Goal: Navigation & Orientation: Find specific page/section

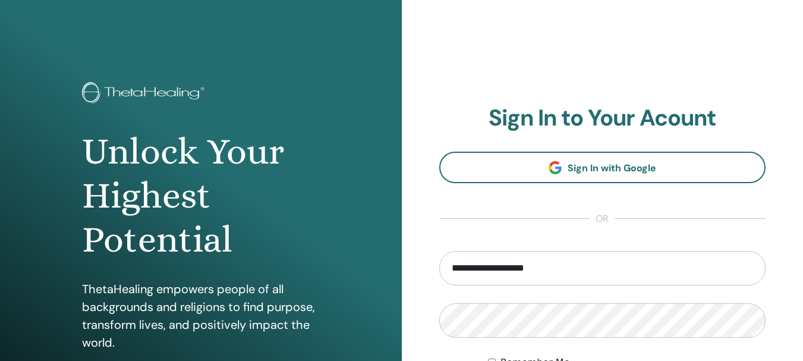
scroll to position [119, 0]
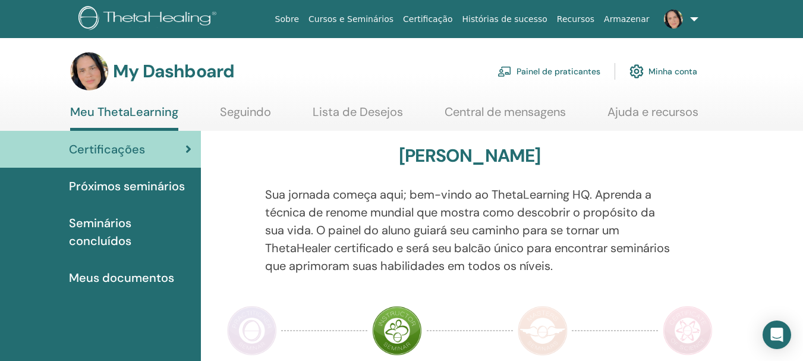
click at [369, 115] on link "Lista de Desejos" at bounding box center [358, 116] width 90 height 23
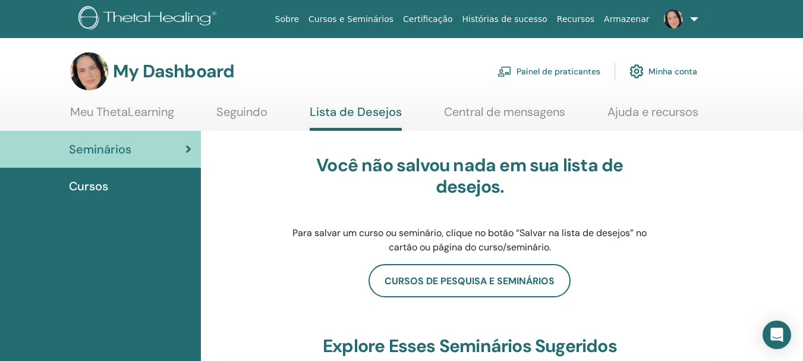
click at [110, 182] on div "Cursos" at bounding box center [101, 186] width 182 height 18
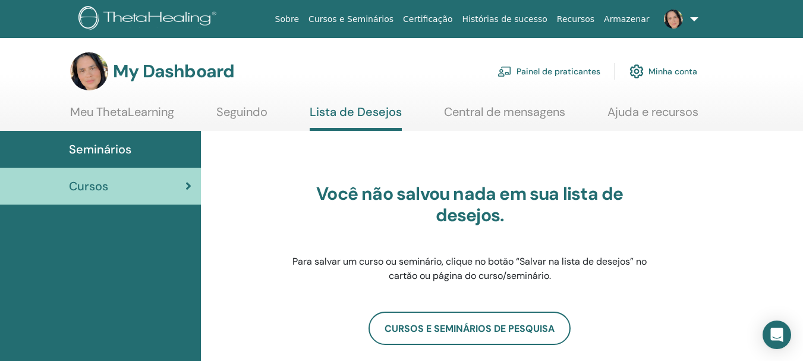
click at [240, 114] on link "Seguindo" at bounding box center [241, 116] width 51 height 23
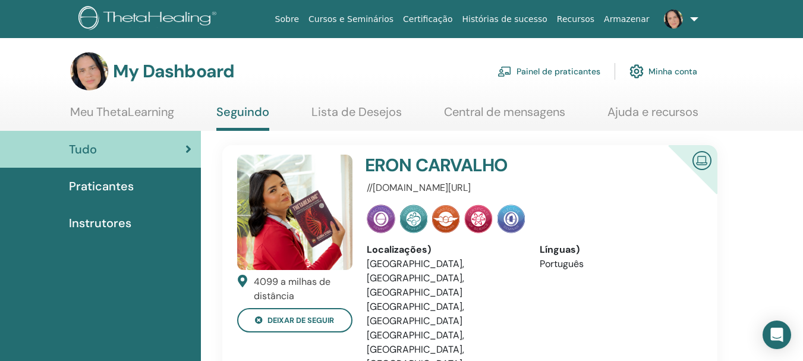
click at [159, 112] on link "Meu ThetaLearning" at bounding box center [122, 116] width 104 height 23
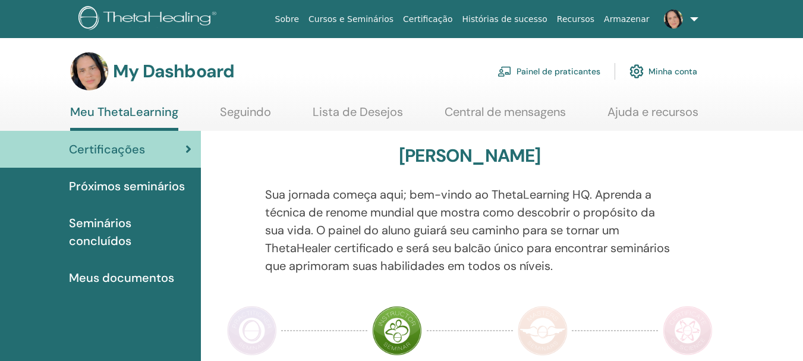
click at [254, 106] on link "Seguindo" at bounding box center [245, 116] width 51 height 23
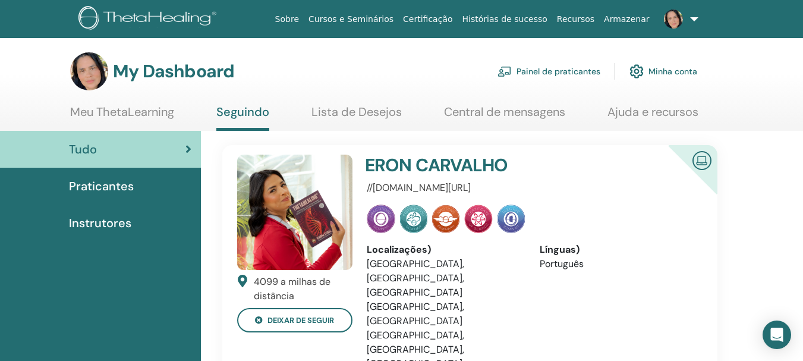
click at [133, 109] on link "Meu ThetaLearning" at bounding box center [122, 116] width 104 height 23
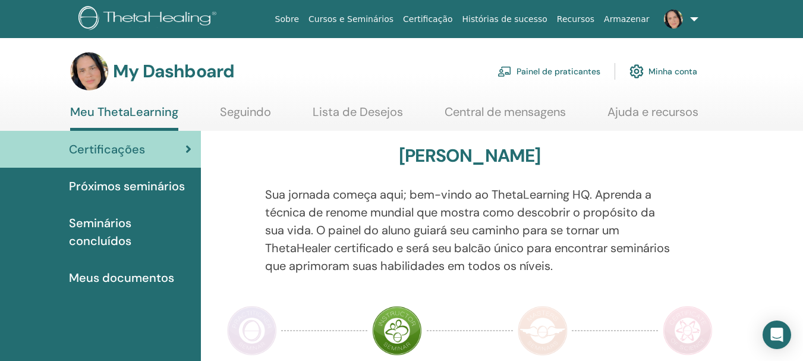
click at [540, 21] on link "Histórias de sucesso" at bounding box center [505, 19] width 95 height 22
